Goal: Information Seeking & Learning: Learn about a topic

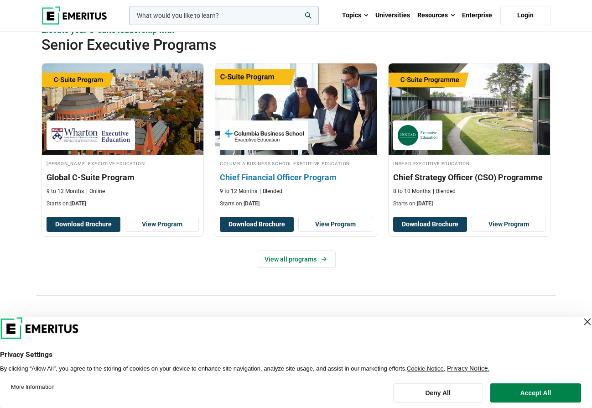
scroll to position [324, 0]
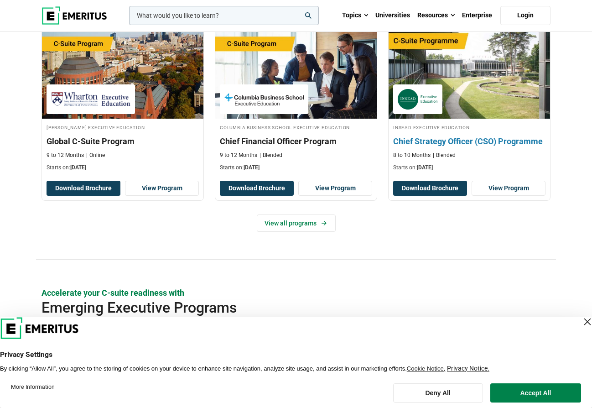
click at [414, 147] on h3 "Chief Strategy Officer (CSO) Programme" at bounding box center [469, 140] width 152 height 11
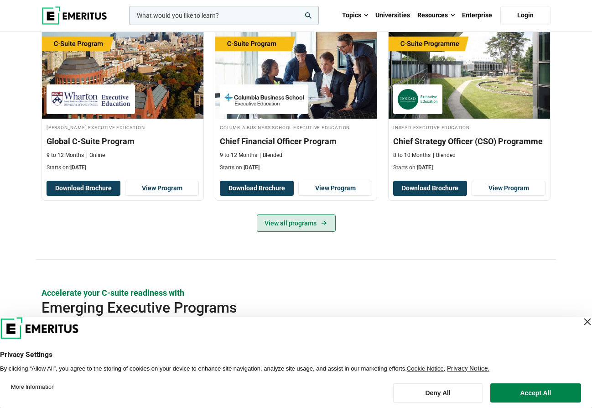
click at [290, 232] on link "View all programs" at bounding box center [296, 222] width 79 height 17
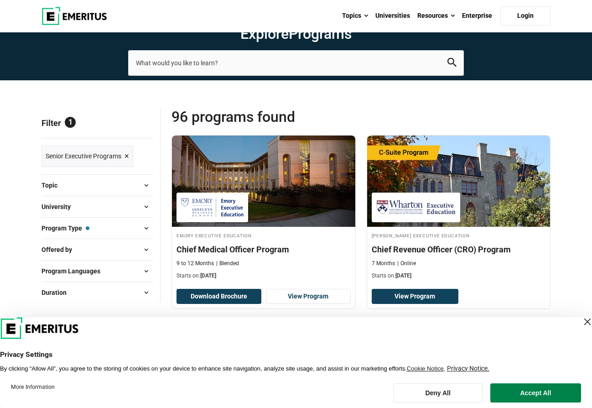
click at [581, 319] on div "Close Layer" at bounding box center [587, 321] width 13 height 13
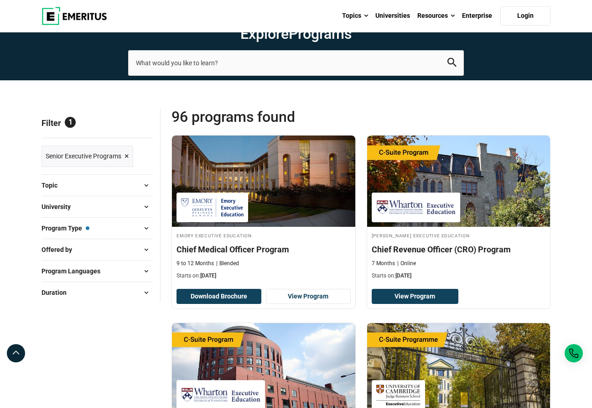
click at [54, 190] on span "Topic" at bounding box center [52, 185] width 23 height 10
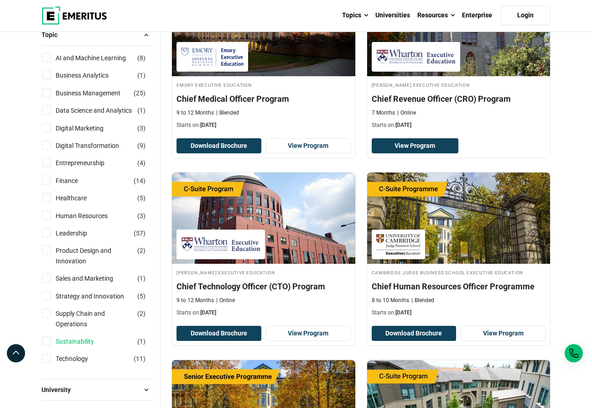
scroll to position [149, 0]
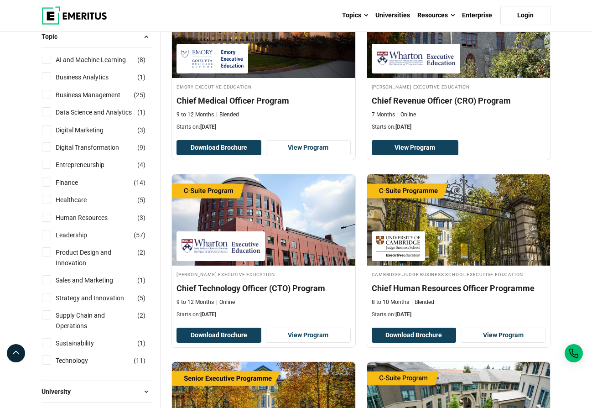
click at [46, 302] on input "Strategy and Innovation ( 5 )" at bounding box center [46, 297] width 9 height 9
checkbox input "true"
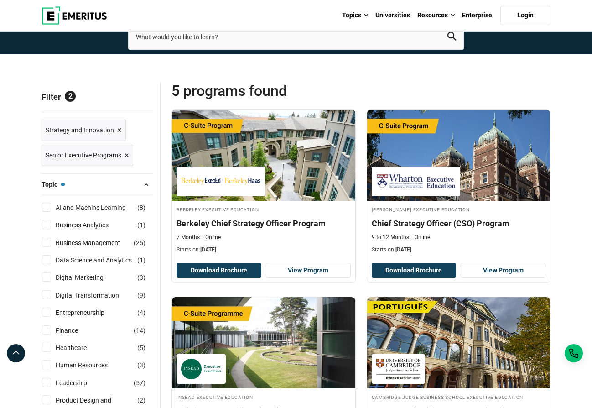
scroll to position [23, 0]
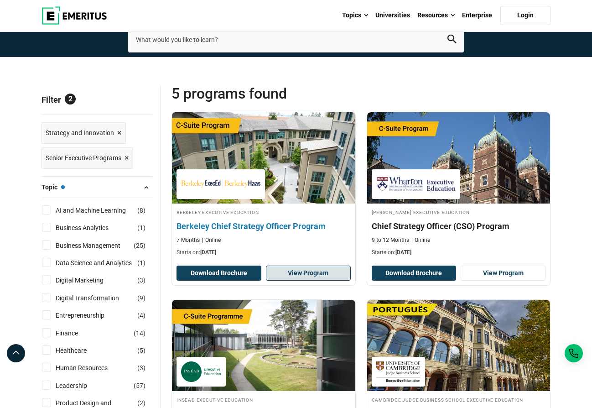
click at [298, 281] on link "View Program" at bounding box center [308, 273] width 85 height 16
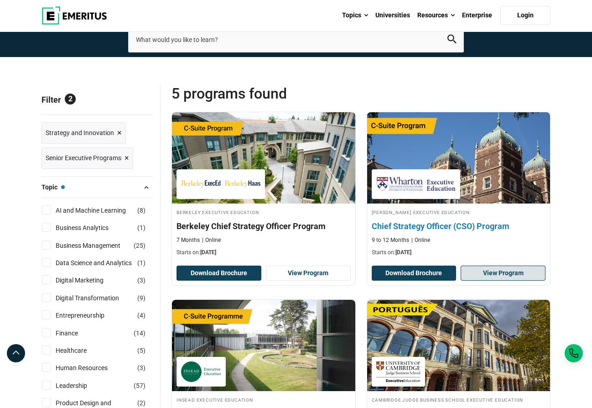
click at [478, 281] on link "View Program" at bounding box center [502, 273] width 85 height 16
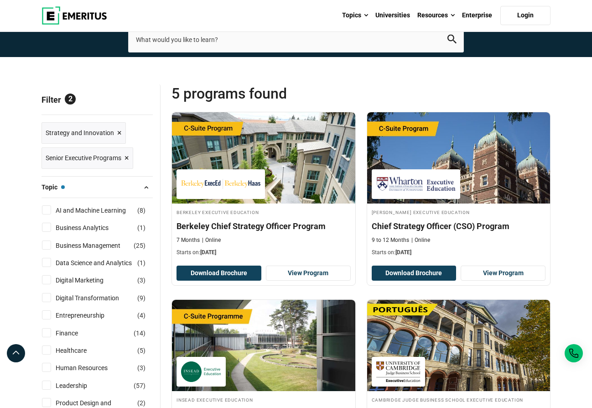
click at [127, 165] on span "×" at bounding box center [126, 157] width 5 height 13
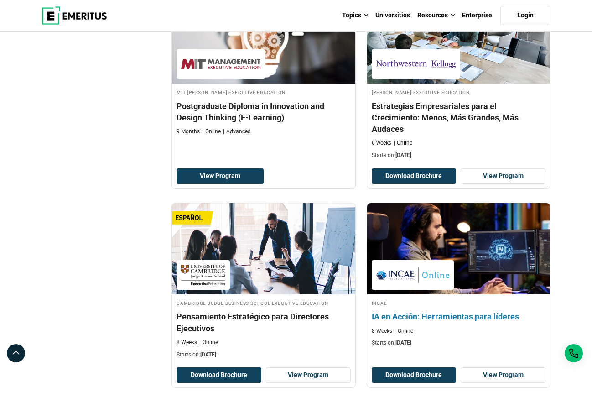
scroll to position [1768, 0]
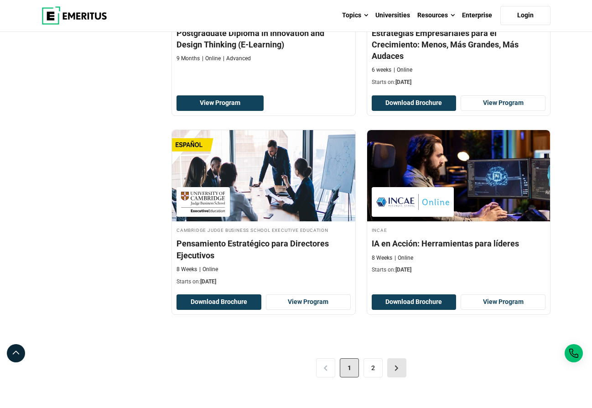
click at [391, 369] on link ">" at bounding box center [396, 367] width 19 height 19
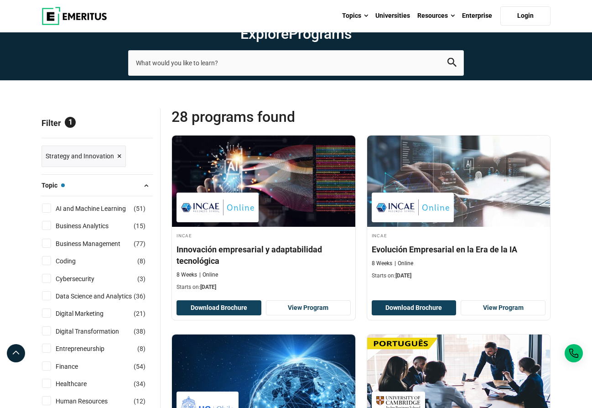
click at [118, 163] on span "×" at bounding box center [119, 156] width 5 height 13
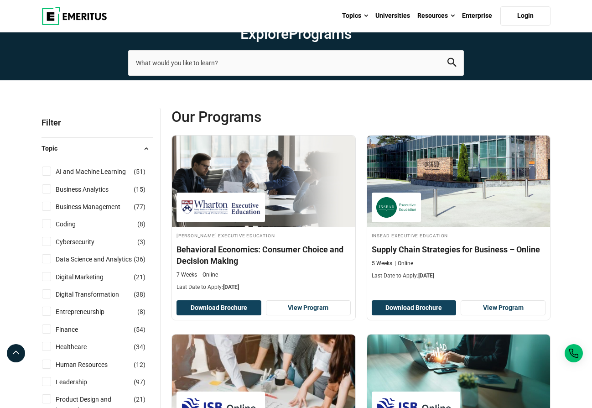
click at [146, 155] on span at bounding box center [146, 148] width 14 height 14
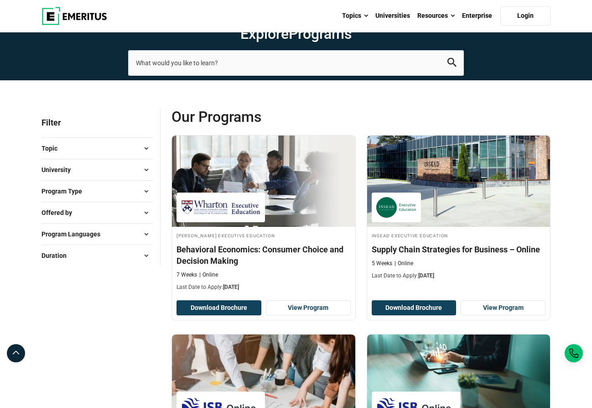
click at [145, 176] on span at bounding box center [146, 170] width 14 height 14
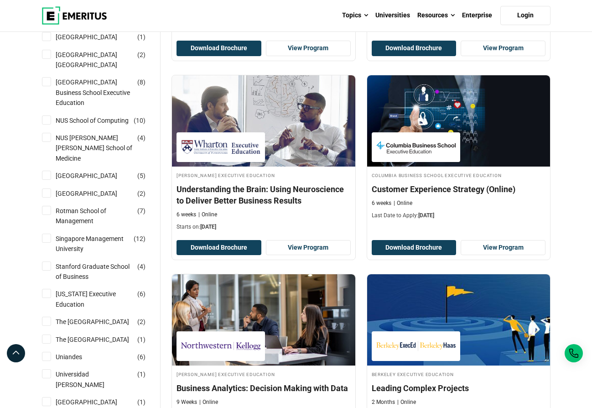
scroll to position [863, 0]
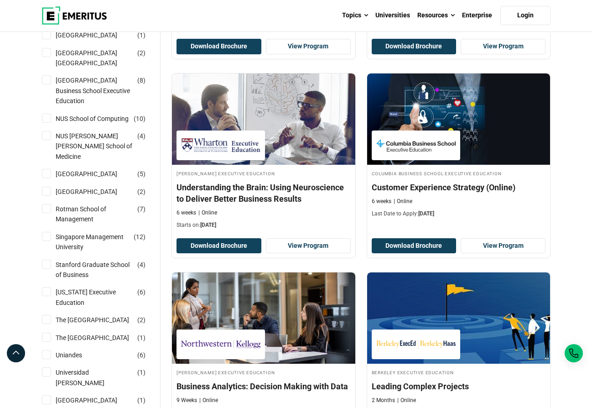
click at [47, 84] on input "National University of Singapore Business School Executive Education ( 8 )" at bounding box center [46, 79] width 9 height 9
checkbox input "true"
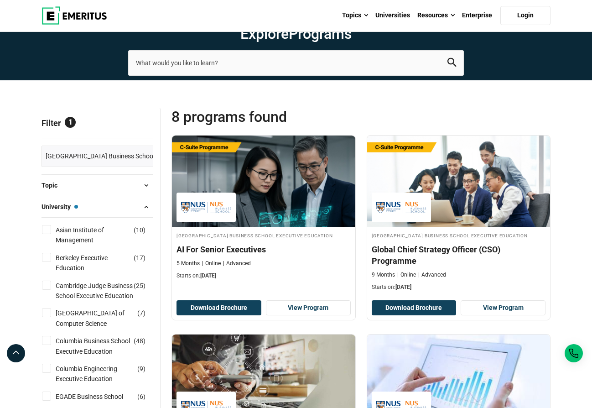
scroll to position [2, 0]
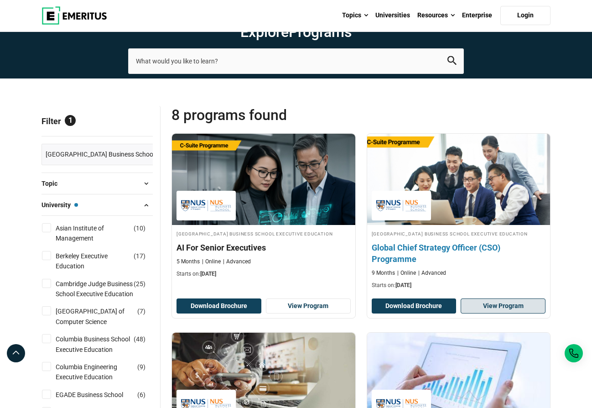
click at [494, 314] on link "View Program" at bounding box center [502, 306] width 85 height 16
